Goal: Book appointment/travel/reservation

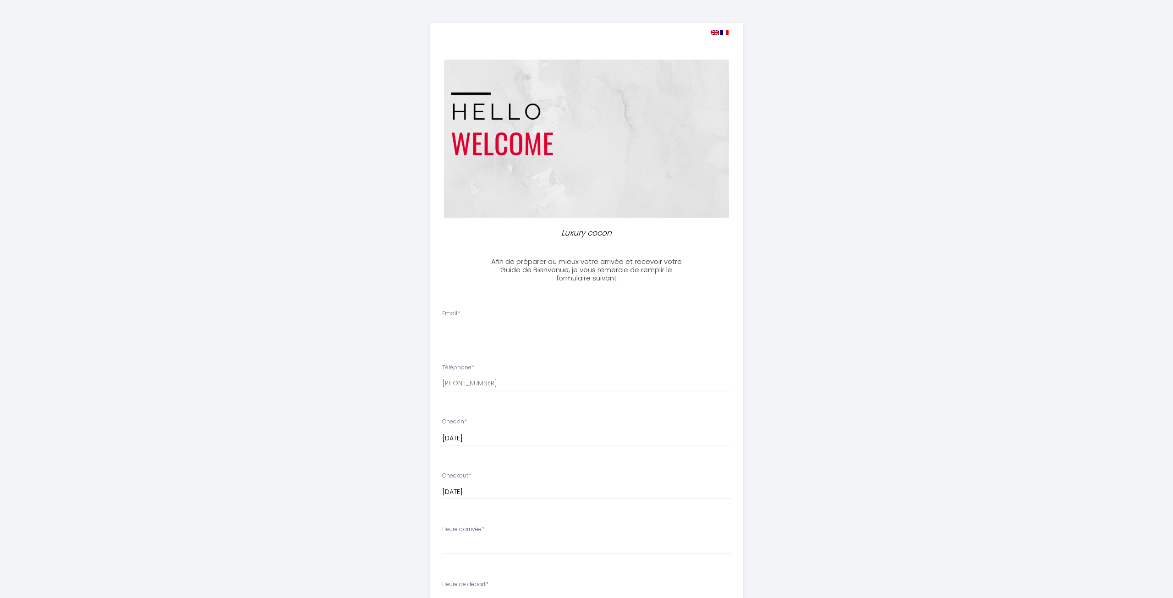
select select
click at [711, 33] on img at bounding box center [712, 32] width 8 height 5
select select
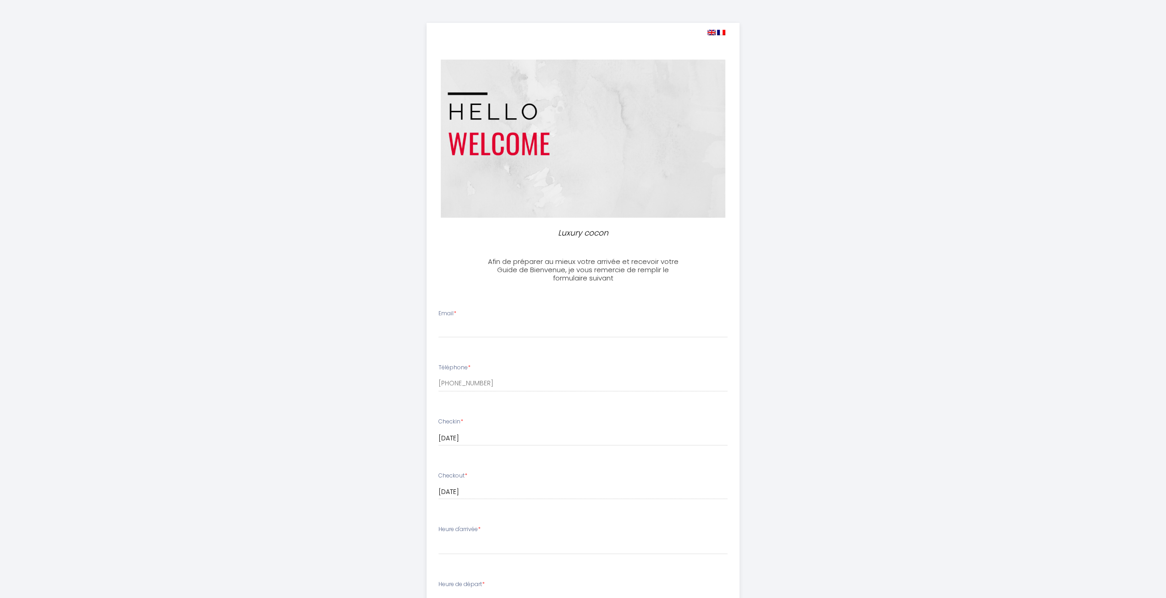
click at [711, 32] on img at bounding box center [712, 32] width 8 height 5
click at [721, 32] on img at bounding box center [721, 32] width 8 height 5
select select
click at [712, 33] on img at bounding box center [712, 32] width 8 height 5
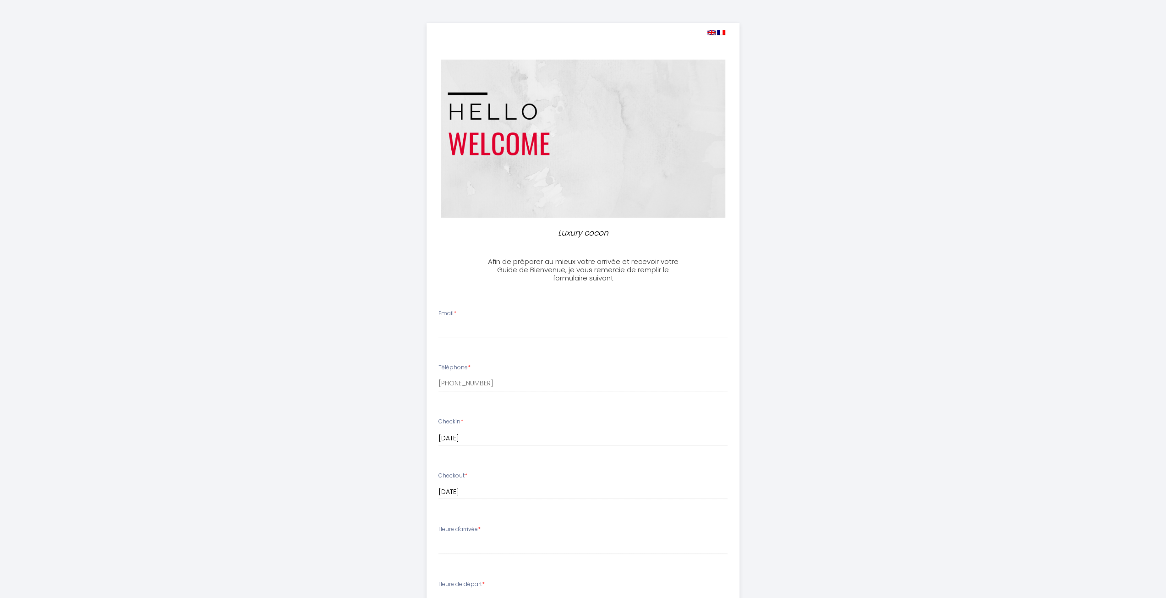
select select
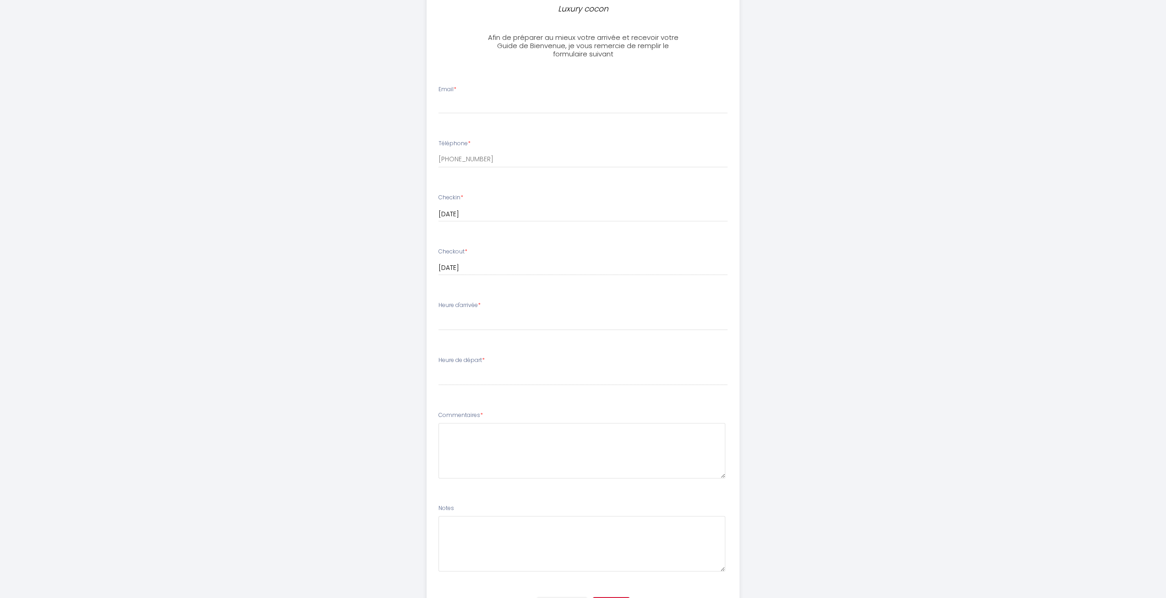
scroll to position [229, 0]
click at [481, 102] on input "Email *" at bounding box center [583, 100] width 289 height 16
type input "[PERSON_NAME][EMAIL_ADDRESS][DOMAIN_NAME]"
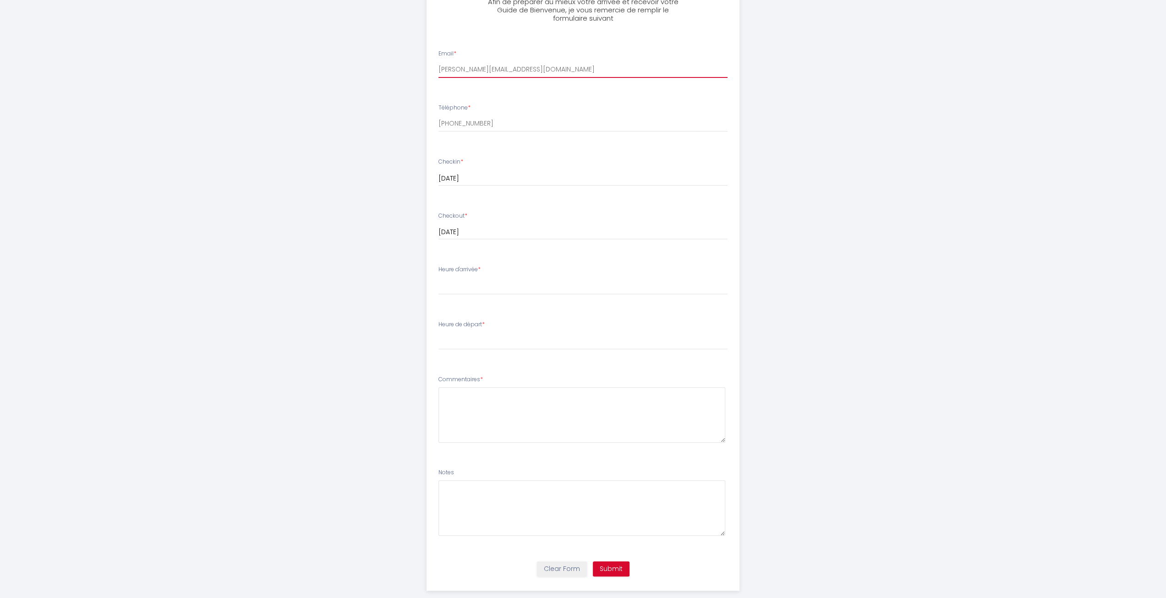
scroll to position [274, 0]
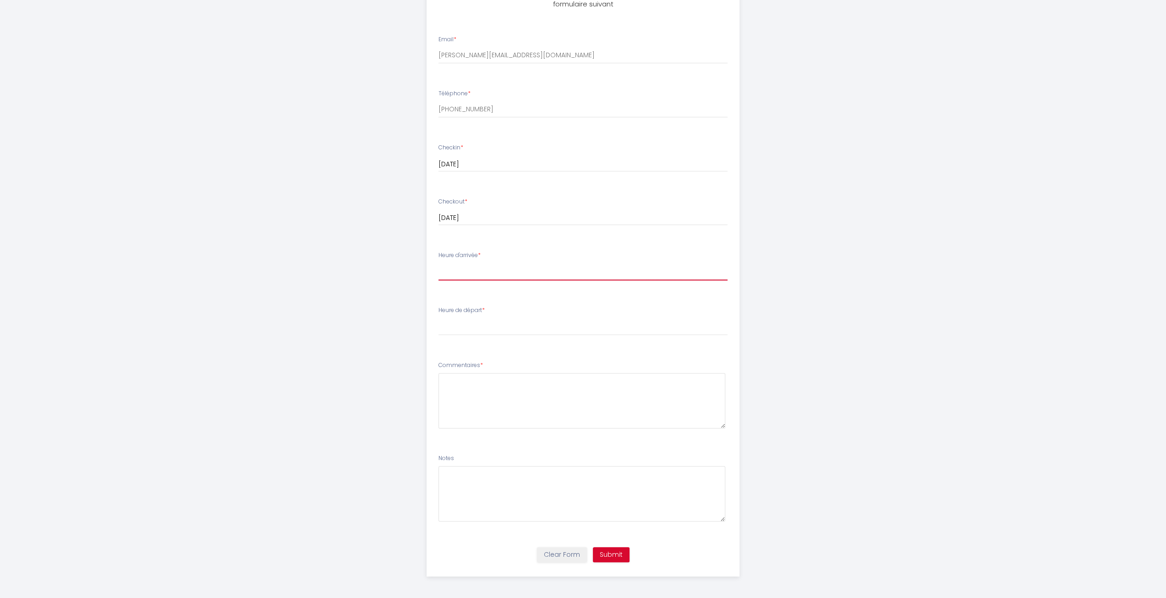
click at [487, 275] on select "16:00 16:30 17:00 17:30 18:00 18:30 19:00 19:30 20:00 20:30 21:00 21:30 22:00 2…" at bounding box center [583, 271] width 289 height 17
select select "16:00"
click at [439, 263] on select "16:00 16:30 17:00 17:30 18:00 18:30 19:00 19:30 20:00 20:30 21:00 21:30 22:00 2…" at bounding box center [583, 271] width 289 height 17
click at [486, 330] on select "00:00 00:30 01:00 01:30 02:00 02:30 03:00 03:30 04:00 04:30 05:00 05:30 06:00 0…" at bounding box center [583, 326] width 289 height 17
select select "10:00"
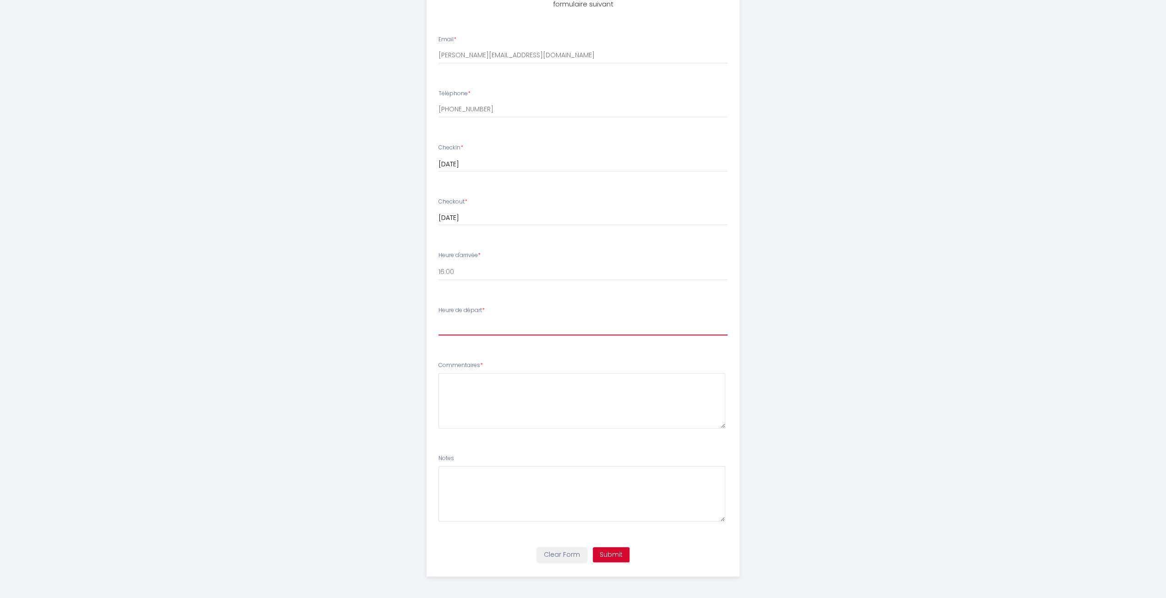
click at [439, 318] on select "00:00 00:30 01:00 01:30 02:00 02:30 03:00 03:30 04:00 04:30 05:00 05:30 06:00 0…" at bounding box center [583, 326] width 289 height 17
click at [518, 390] on textarea at bounding box center [582, 400] width 287 height 55
type textarea "if possible, kindly allow for earlier checkin (around 2pm if possible)"
click at [610, 558] on button "Submit" at bounding box center [611, 555] width 37 height 16
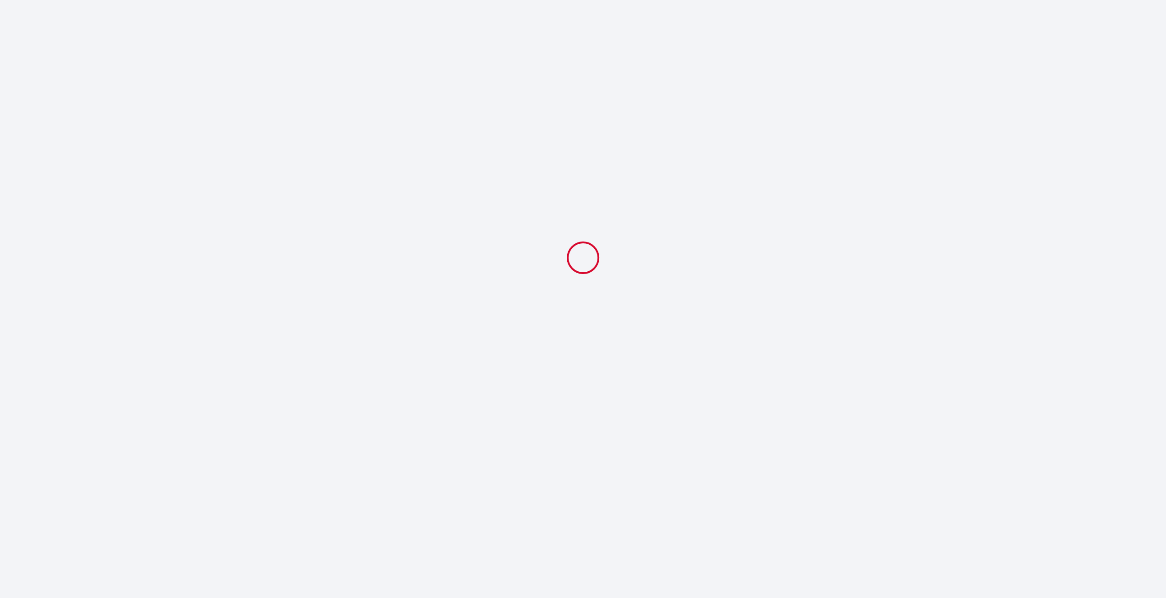
select select "10:00"
